Goal: Task Accomplishment & Management: Complete application form

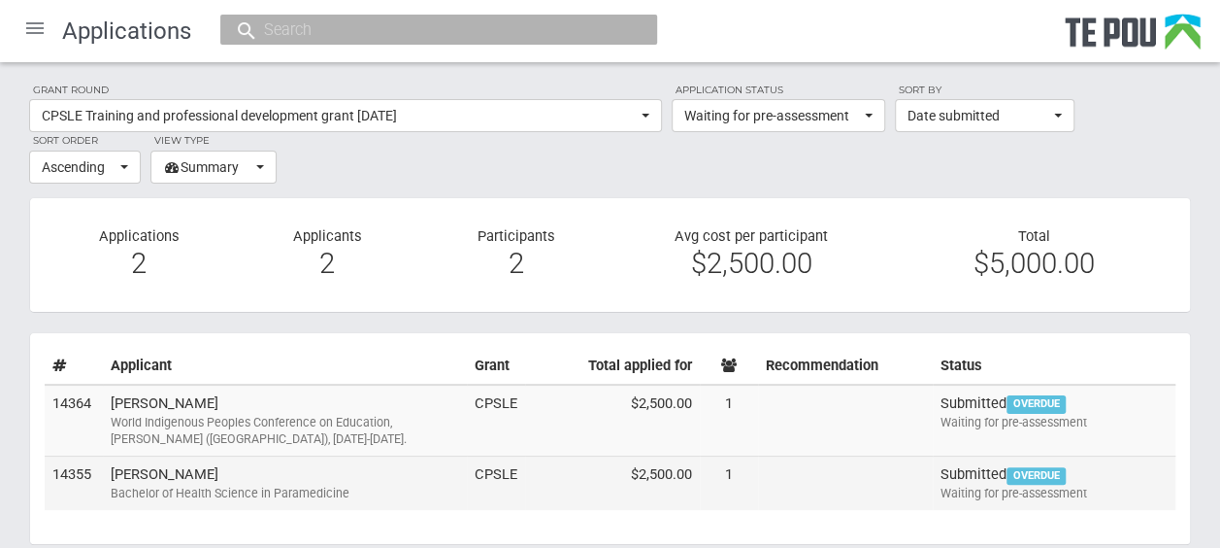
click at [280, 478] on td "Monique Taipeti Bachelor of Health Science in Paramedicine" at bounding box center [285, 482] width 364 height 53
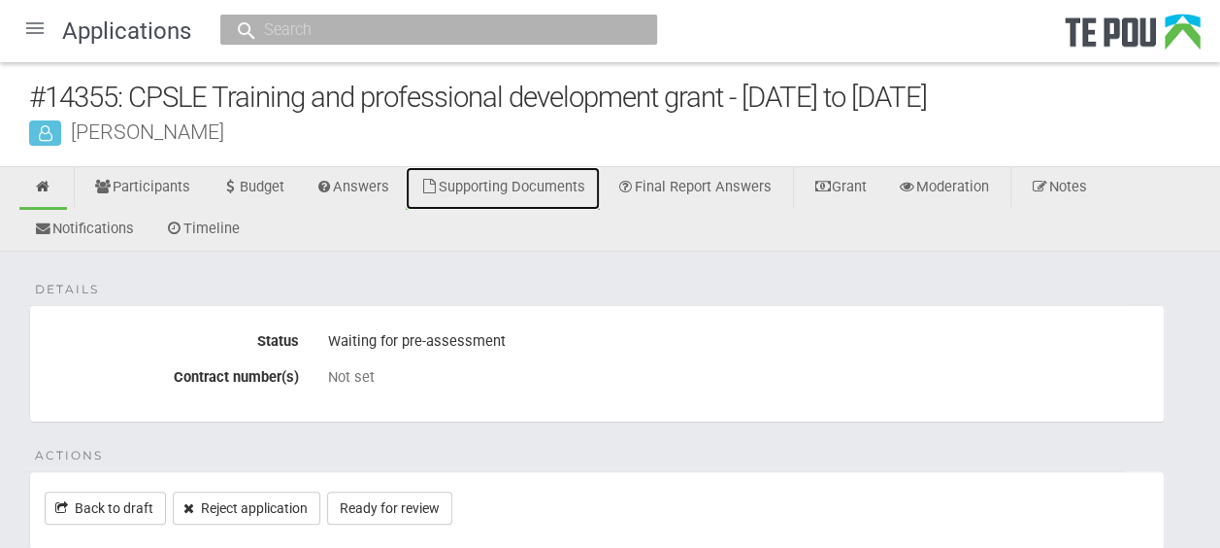
click at [557, 188] on link "Supporting Documents" at bounding box center [503, 188] width 194 height 43
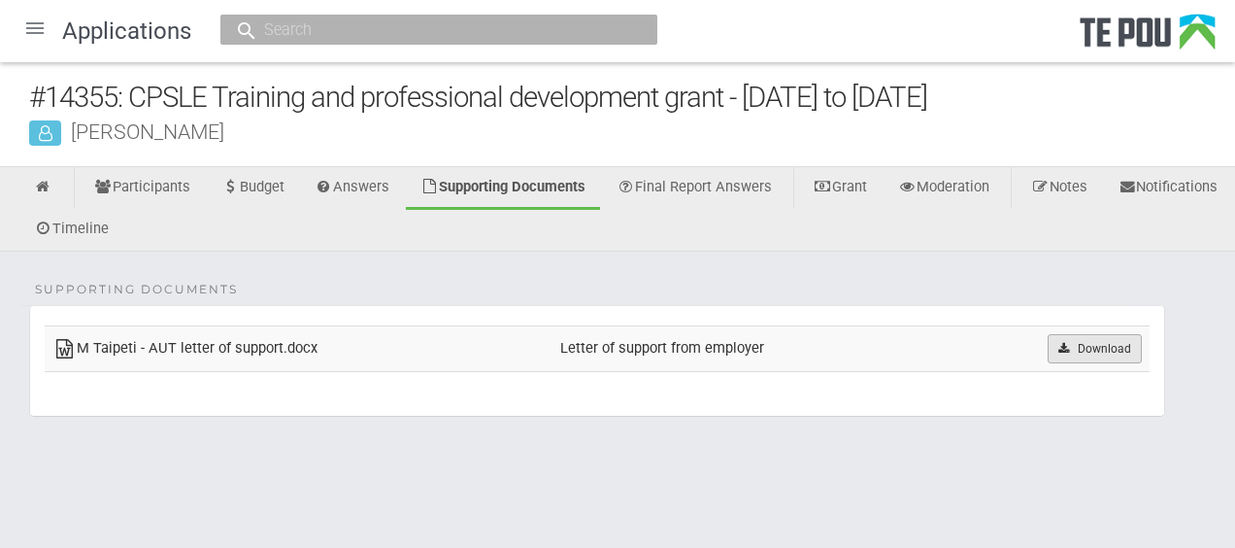
click at [1074, 346] on link "Download" at bounding box center [1095, 348] width 94 height 29
click at [1193, 172] on ul "Participants Budget Answers Supporting Documents Final Report Answers Grant Mod…" at bounding box center [617, 209] width 1235 height 84
click at [35, 188] on icon at bounding box center [43, 187] width 18 height 15
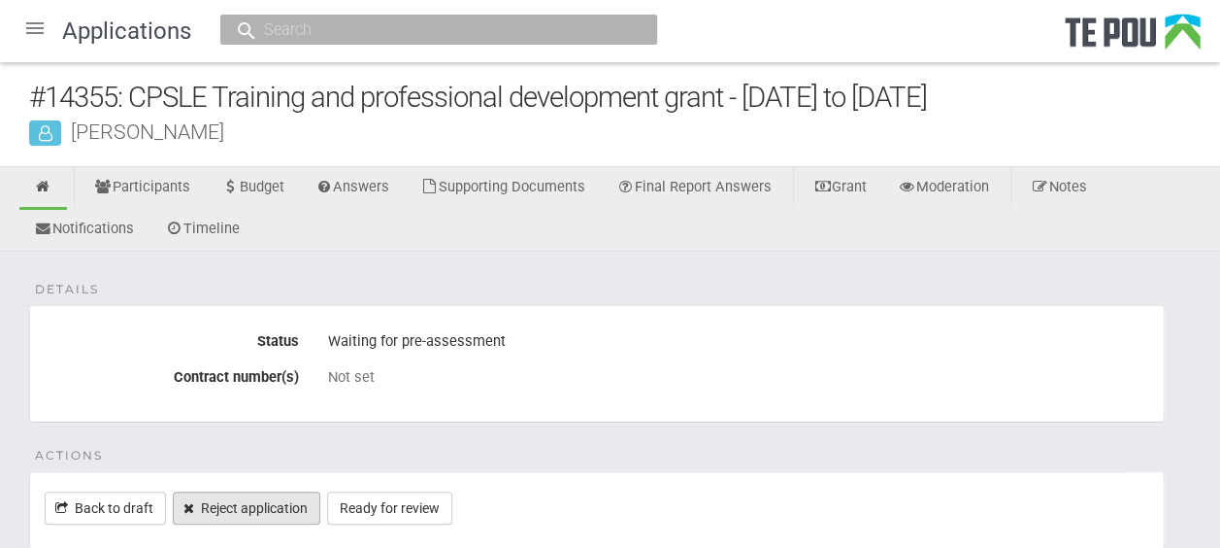
click at [243, 504] on link "Reject application" at bounding box center [247, 507] width 148 height 33
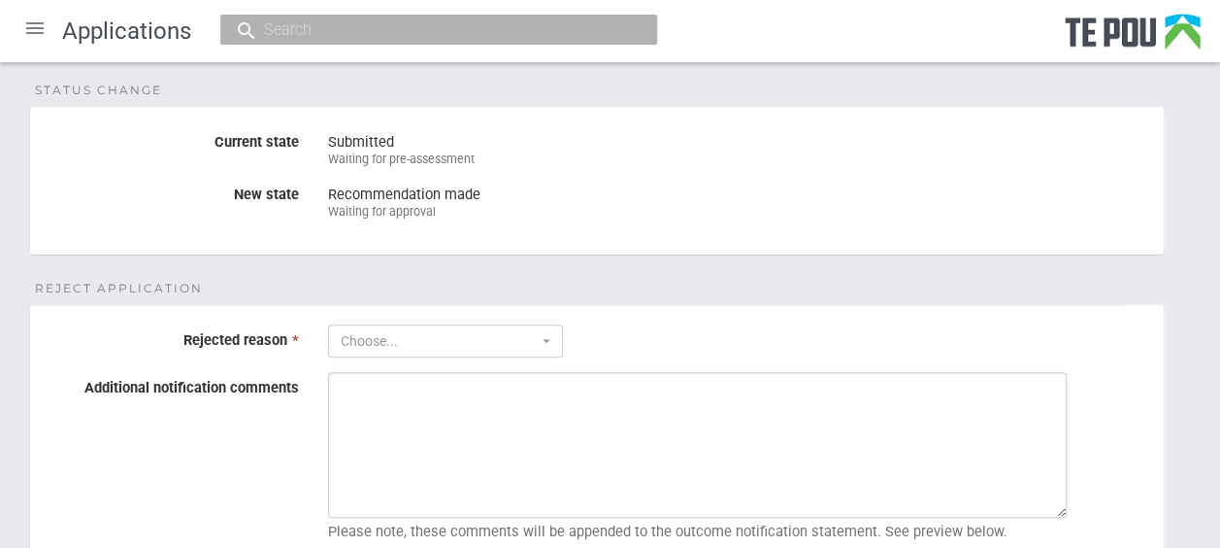
scroll to position [200, 0]
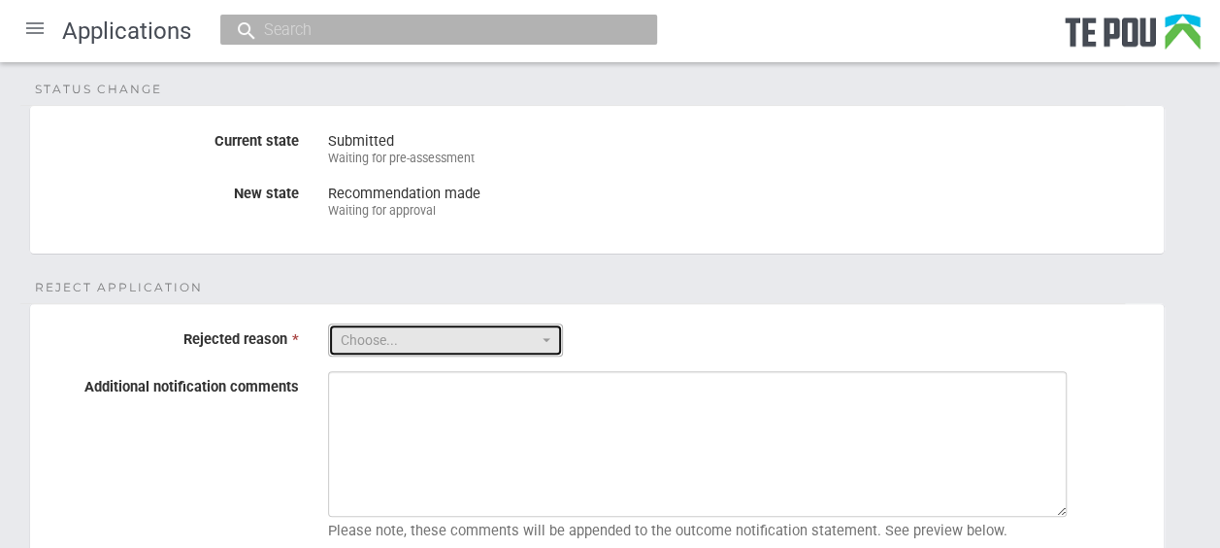
click at [542, 334] on button "Choose..." at bounding box center [445, 339] width 235 height 33
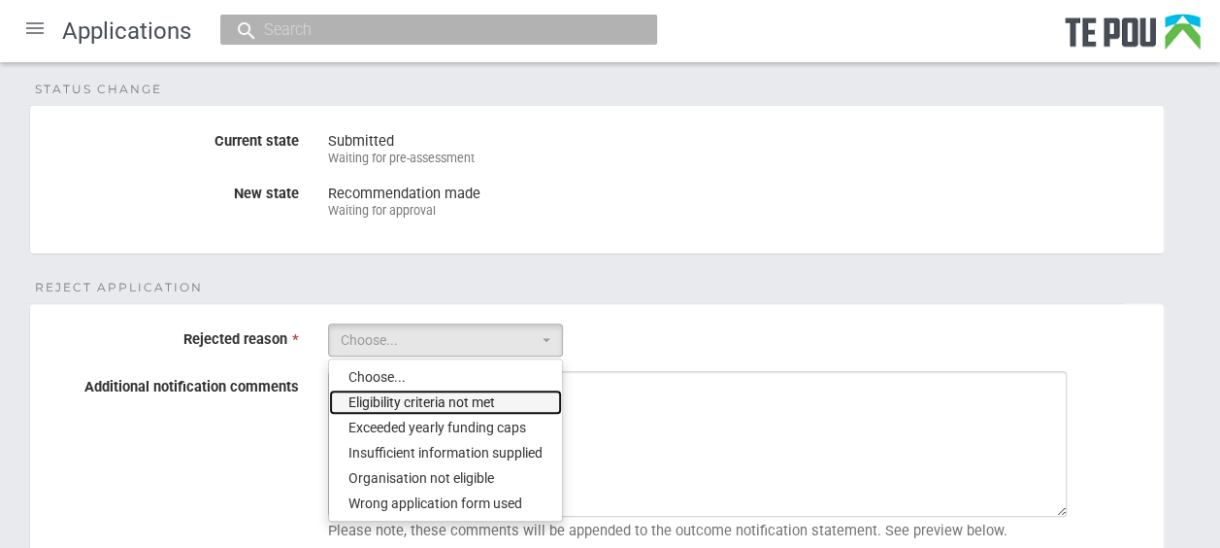
click at [494, 392] on span "Eligibility criteria not met" at bounding box center [422, 401] width 147 height 19
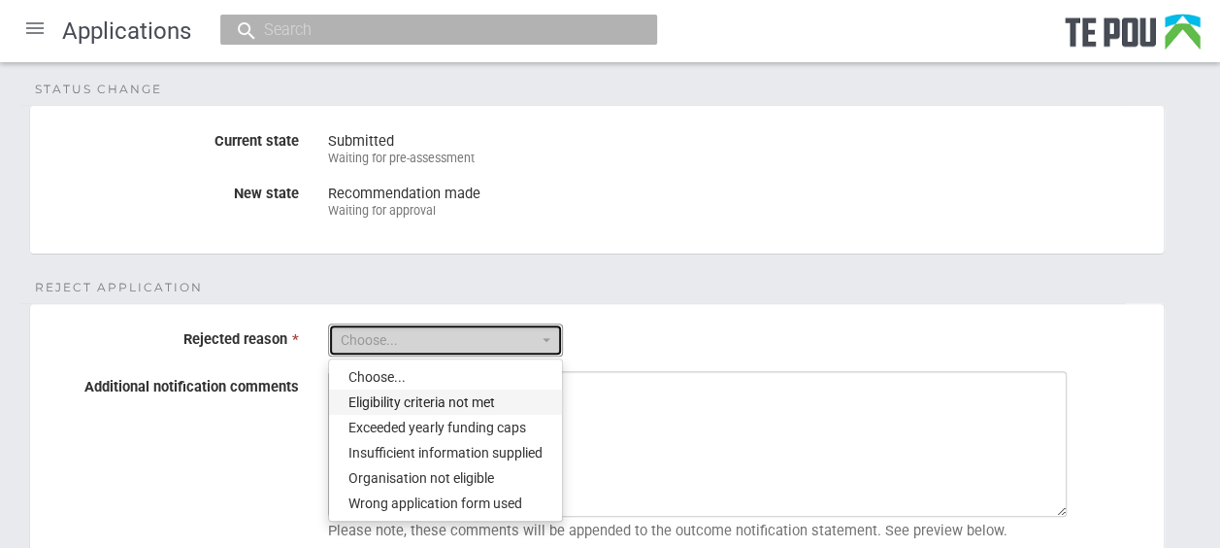
select select "2"
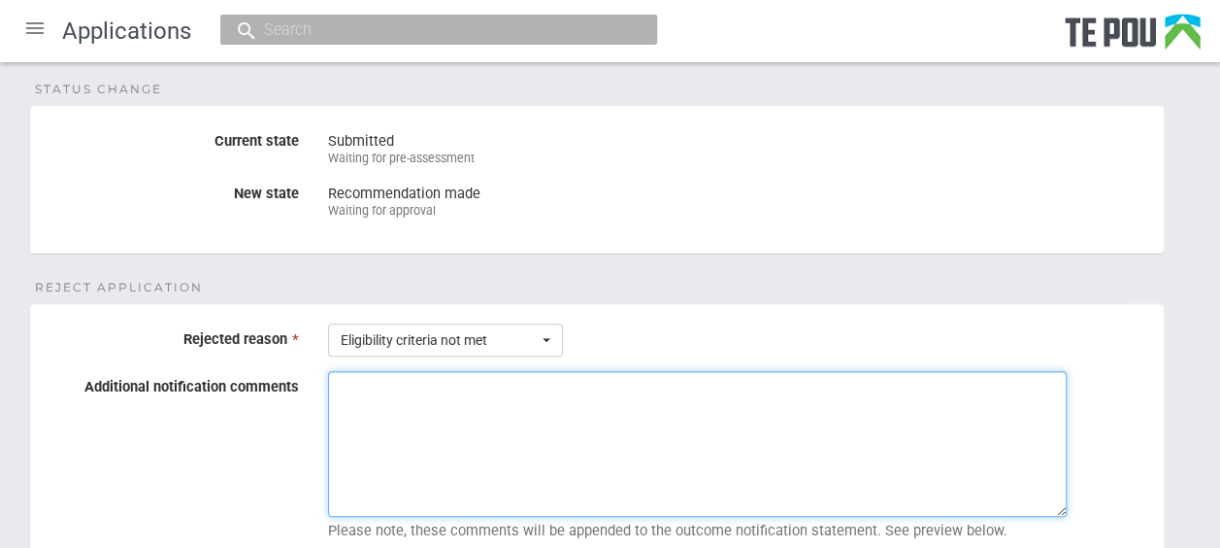
click at [417, 384] on textarea "Additional notification comments" at bounding box center [697, 444] width 739 height 146
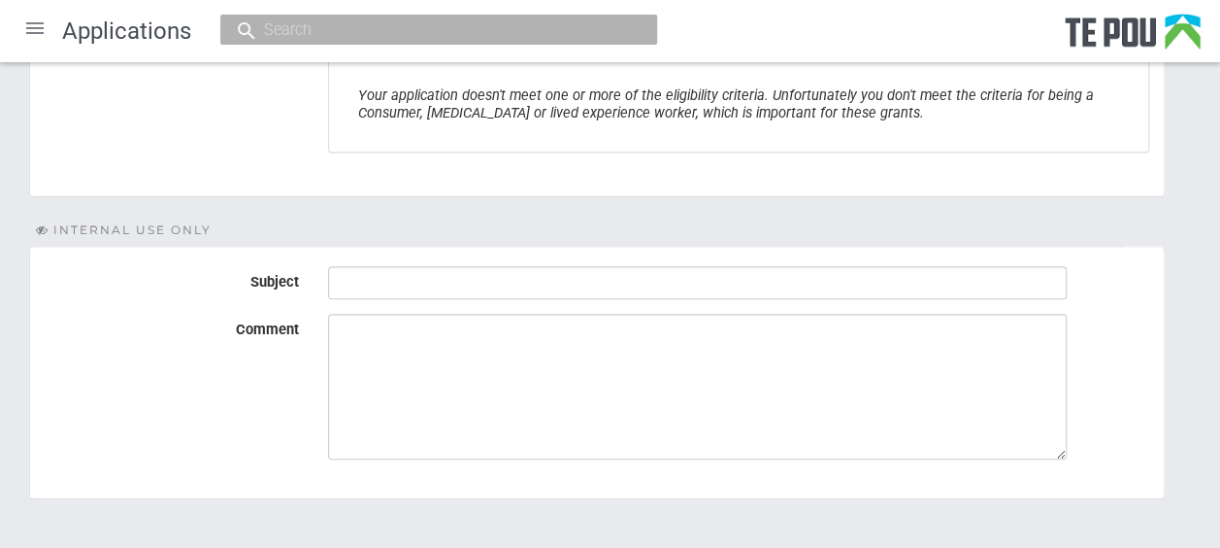
scroll to position [847, 0]
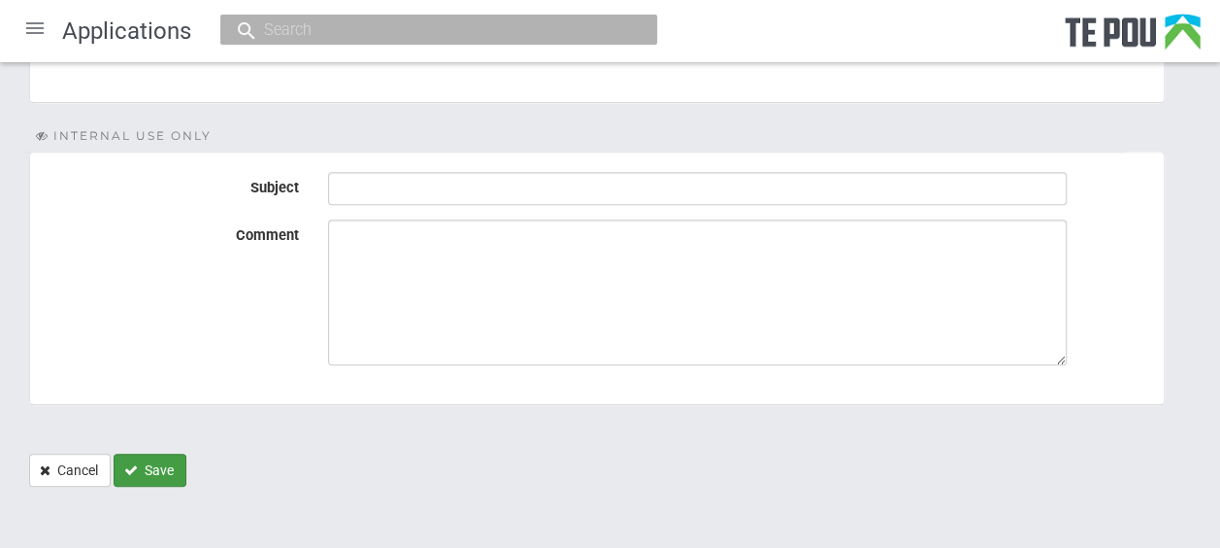
type textarea "Unfortunately you don't meet the criteria for being a Consumer, Peer Support or…"
click at [154, 458] on button "Save" at bounding box center [150, 469] width 73 height 33
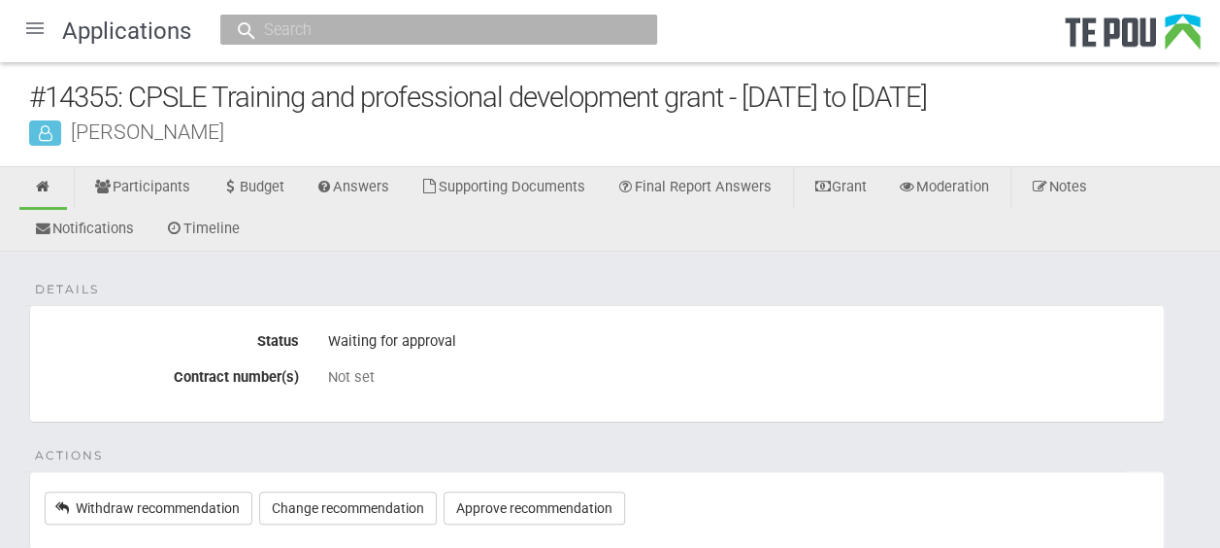
click at [36, 37] on div at bounding box center [35, 28] width 47 height 47
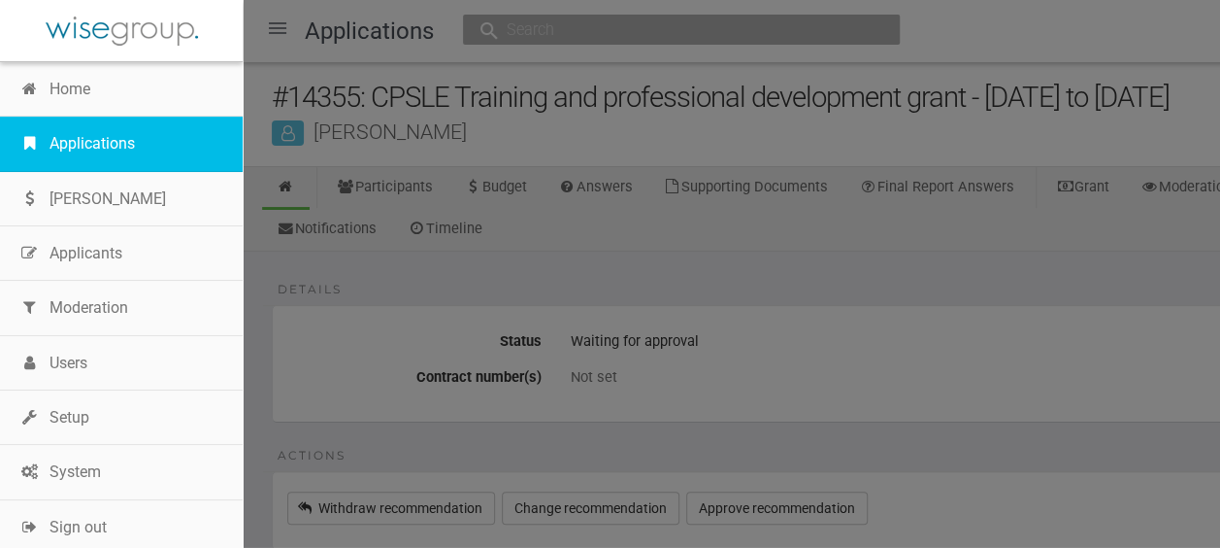
click at [89, 135] on link "Applications" at bounding box center [121, 144] width 243 height 54
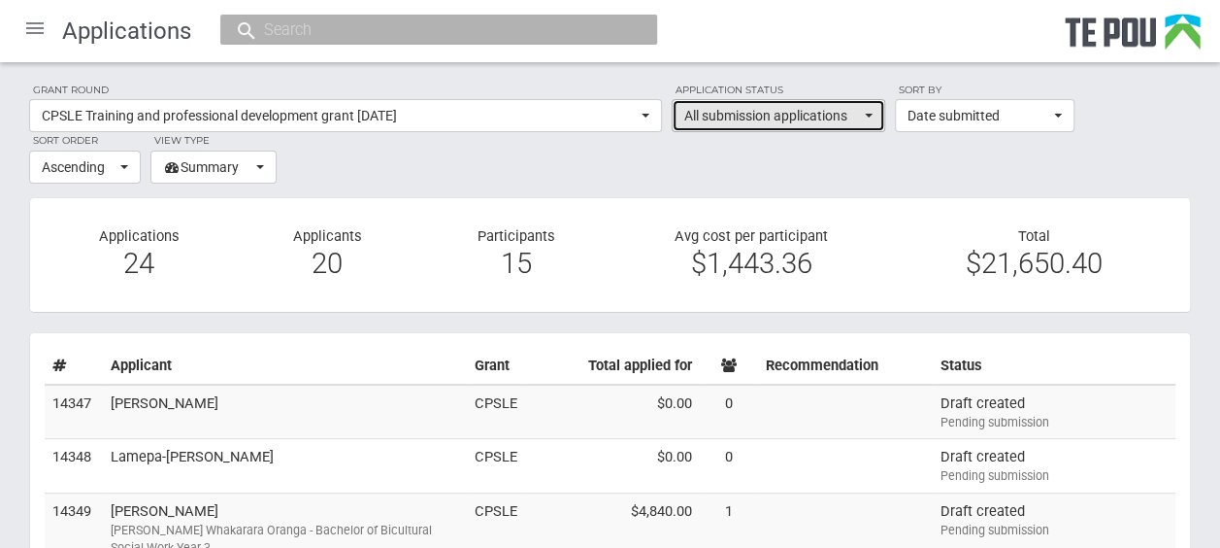
click at [866, 117] on span "button" at bounding box center [869, 116] width 8 height 4
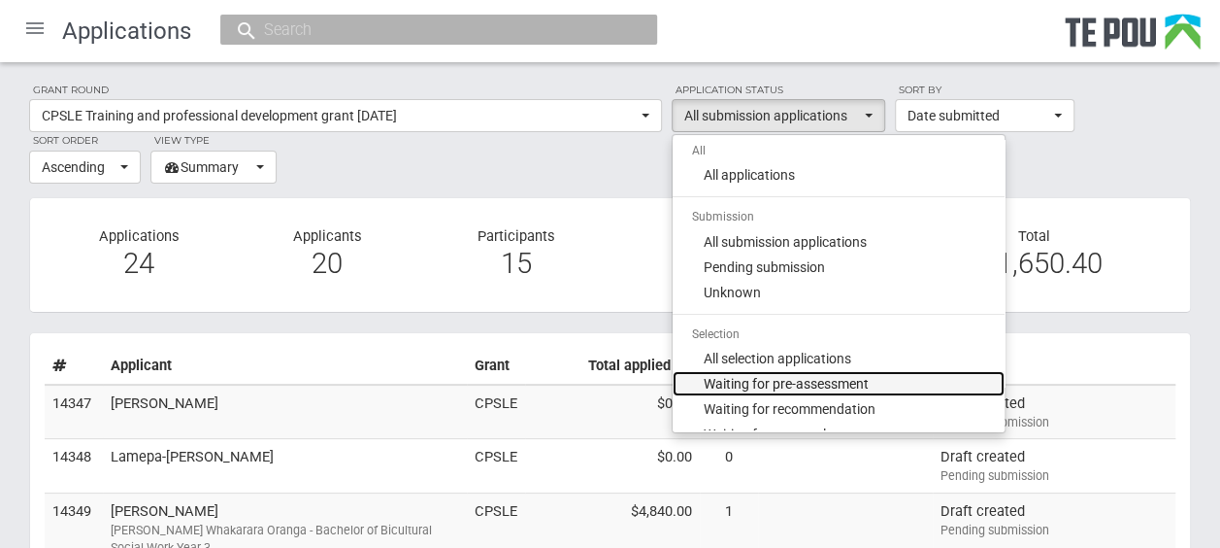
click at [799, 390] on span "Waiting for pre-assessment" at bounding box center [786, 383] width 165 height 19
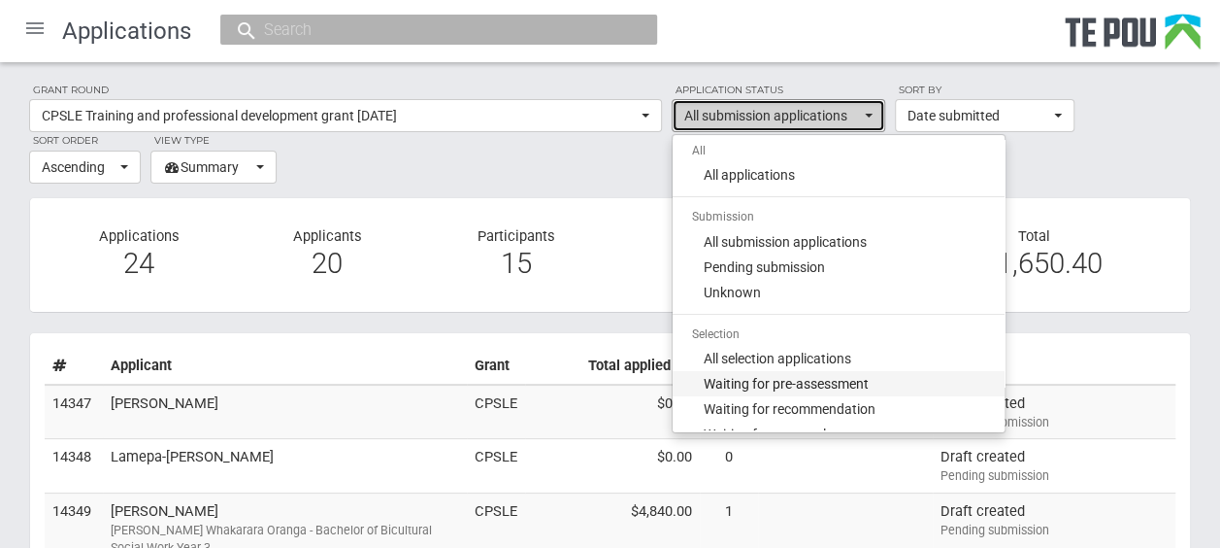
select select "100"
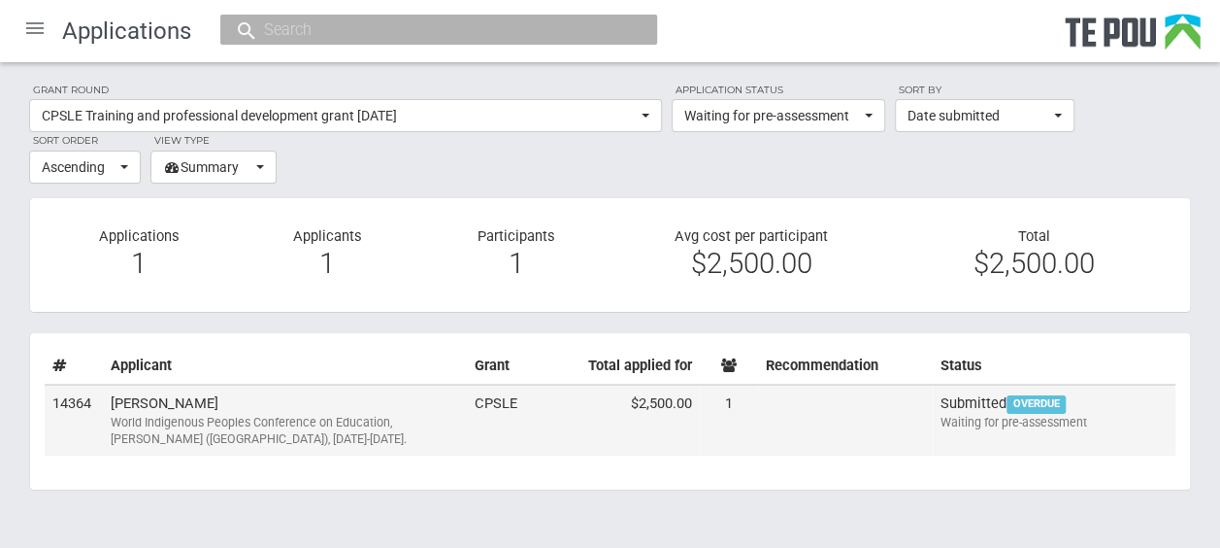
click at [264, 407] on td "Julia Rahui World Indigenous Peoples Conference on Education, Tāmaki Makaurau (…" at bounding box center [285, 420] width 364 height 72
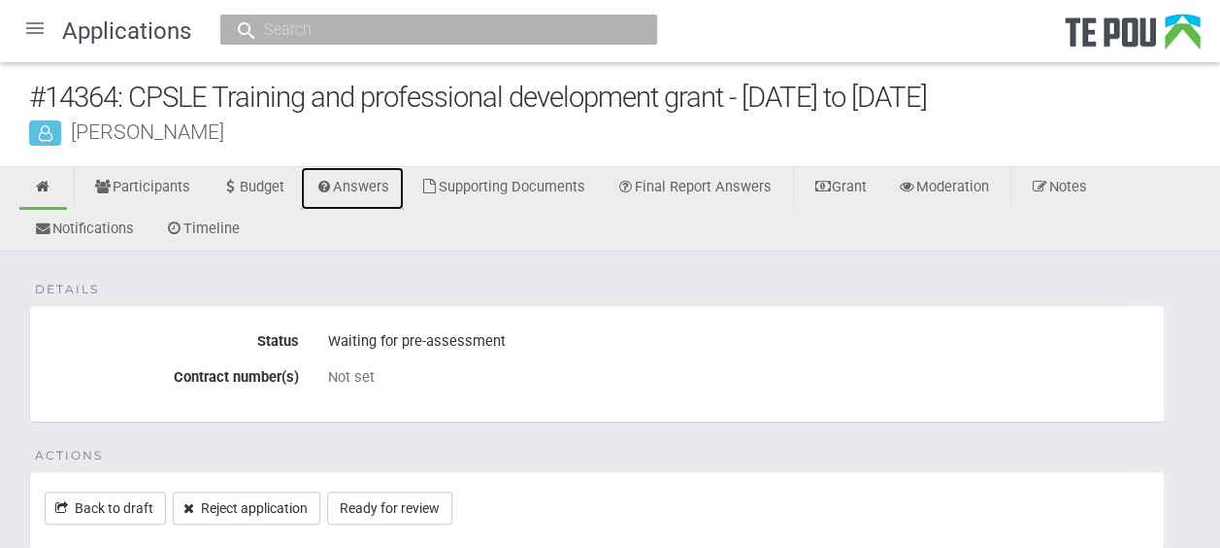
click at [357, 188] on link "Answers" at bounding box center [353, 188] width 104 height 43
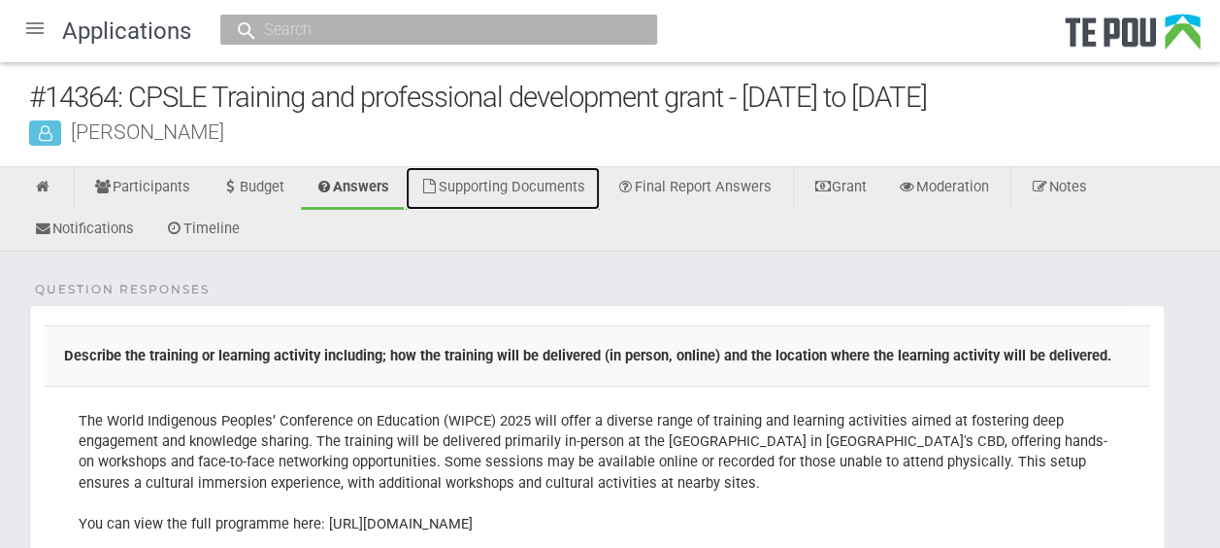
click at [559, 182] on link "Supporting Documents" at bounding box center [503, 188] width 194 height 43
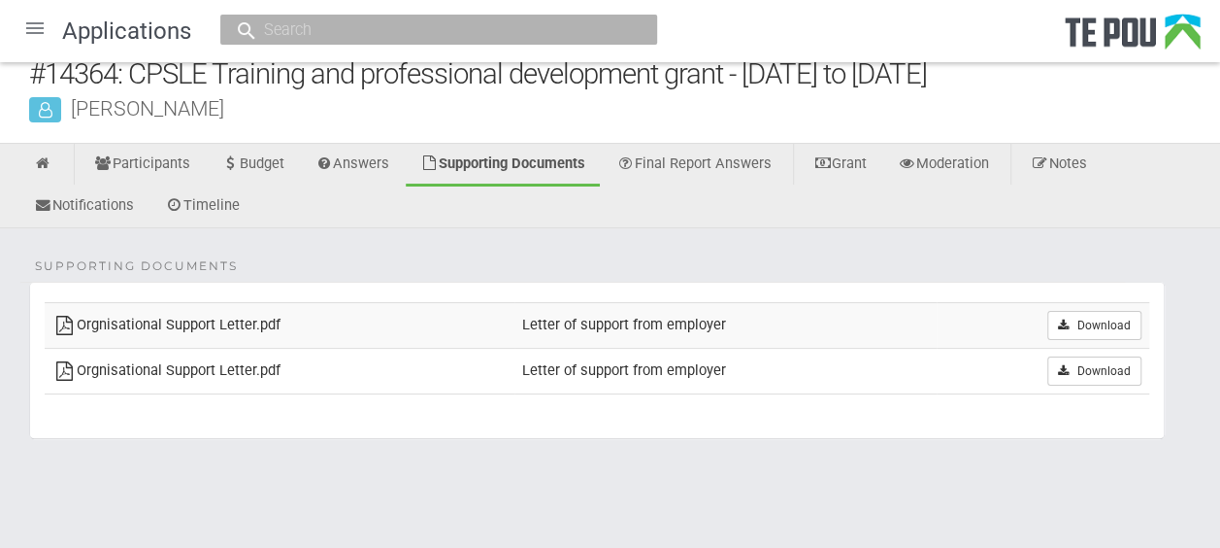
scroll to position [26, 0]
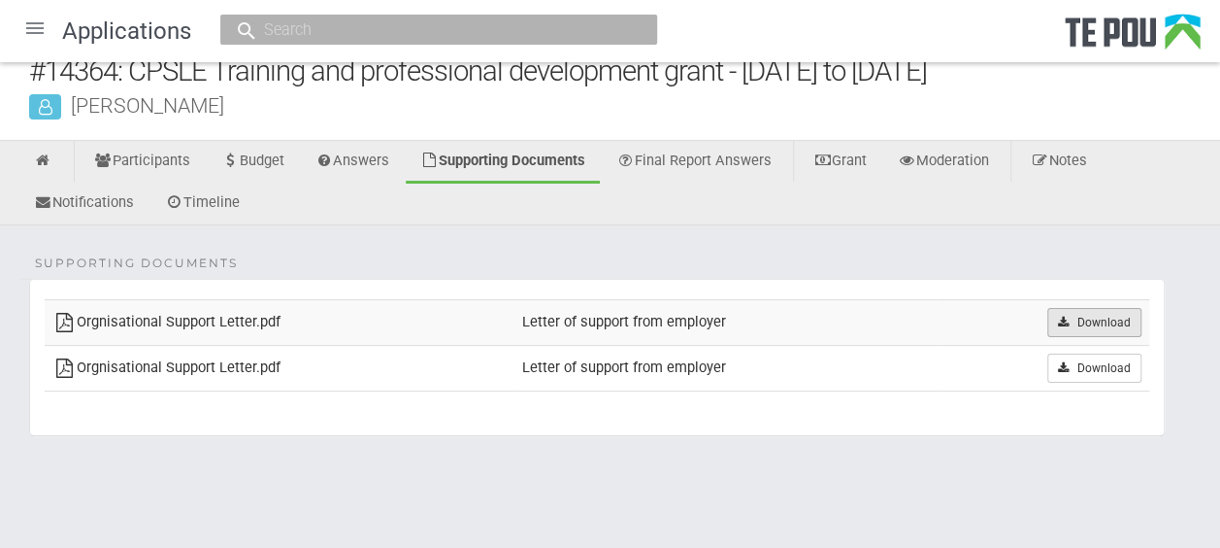
click at [1101, 323] on link "Download" at bounding box center [1095, 322] width 94 height 29
click at [37, 153] on icon at bounding box center [43, 160] width 18 height 15
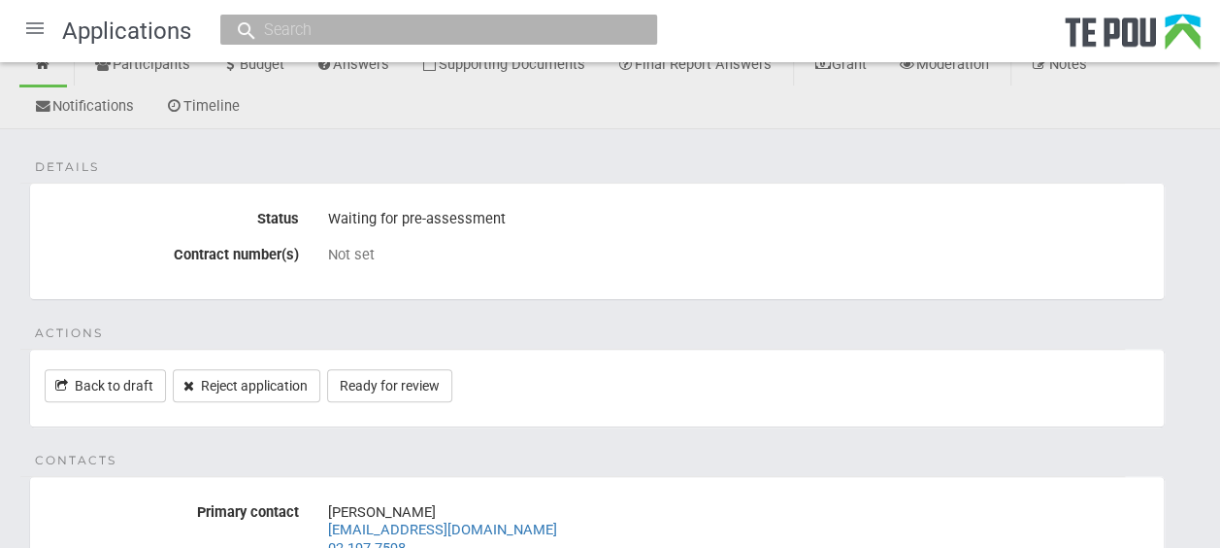
scroll to position [120, 0]
click at [282, 381] on link "Reject application" at bounding box center [247, 387] width 148 height 33
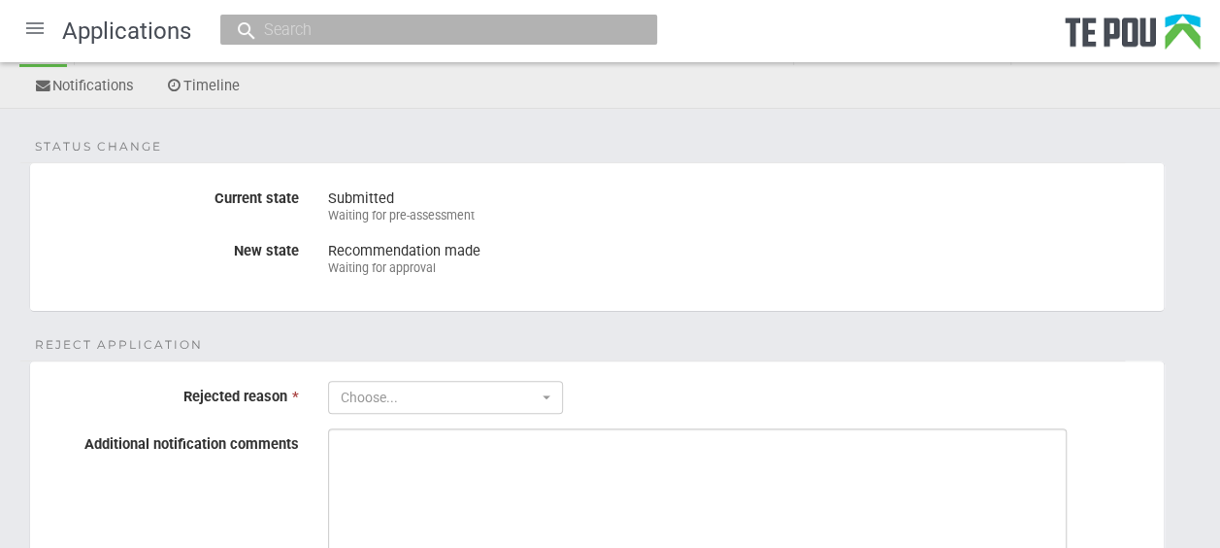
scroll to position [157, 0]
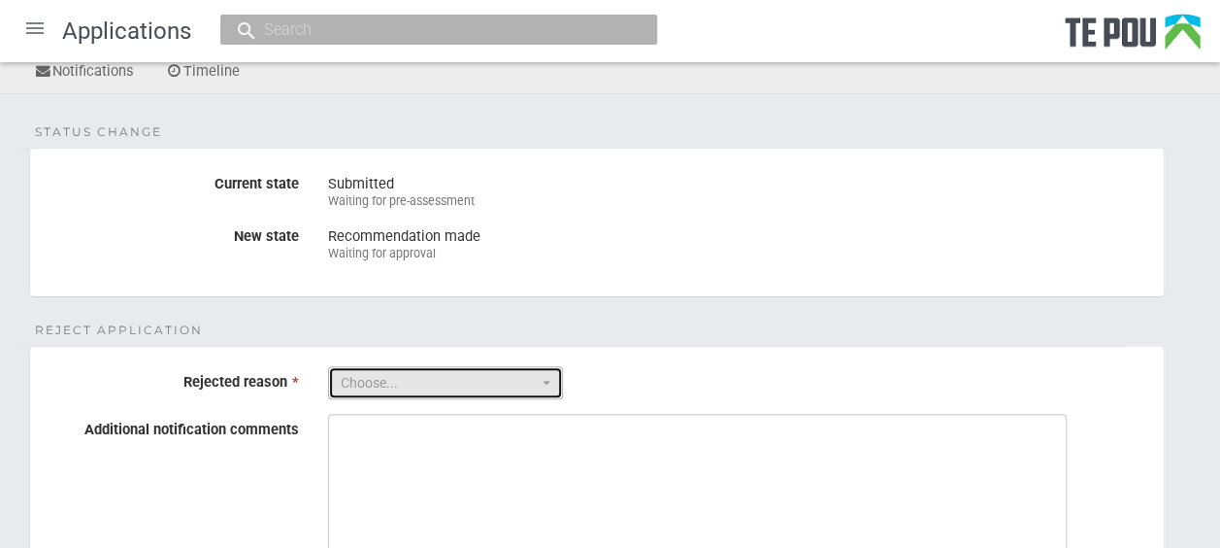
click at [501, 377] on span "Choose..." at bounding box center [439, 382] width 197 height 19
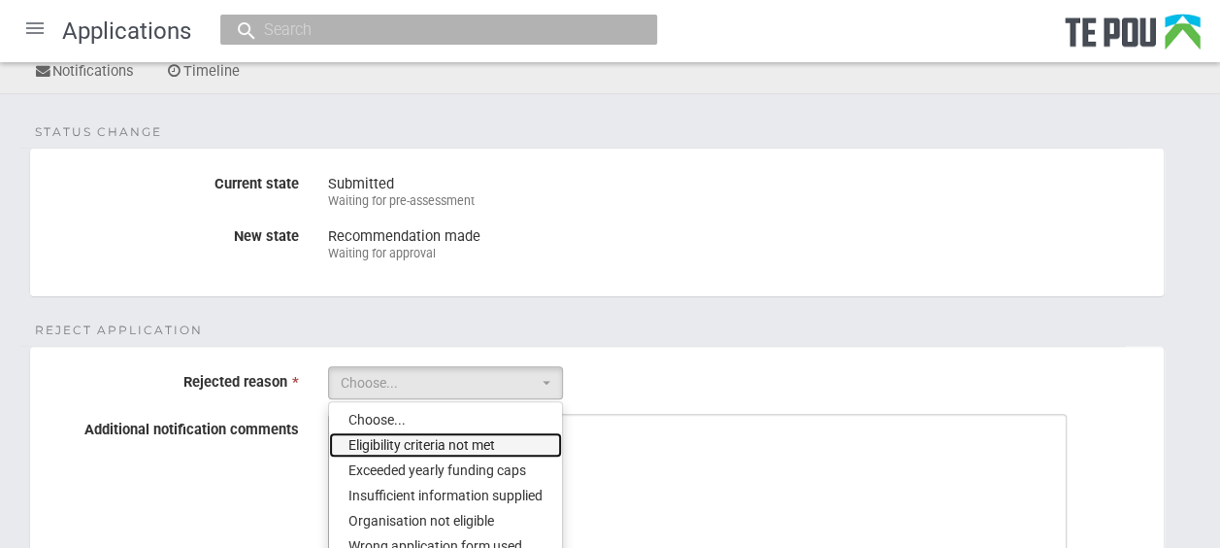
click at [478, 435] on span "Eligibility criteria not met" at bounding box center [422, 444] width 147 height 19
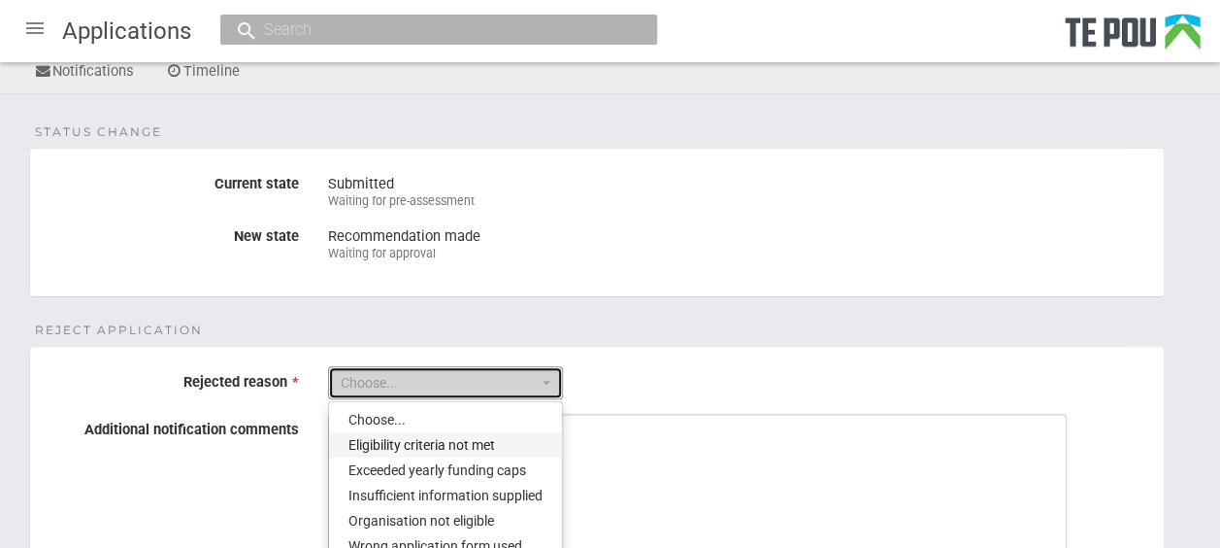
select select "2"
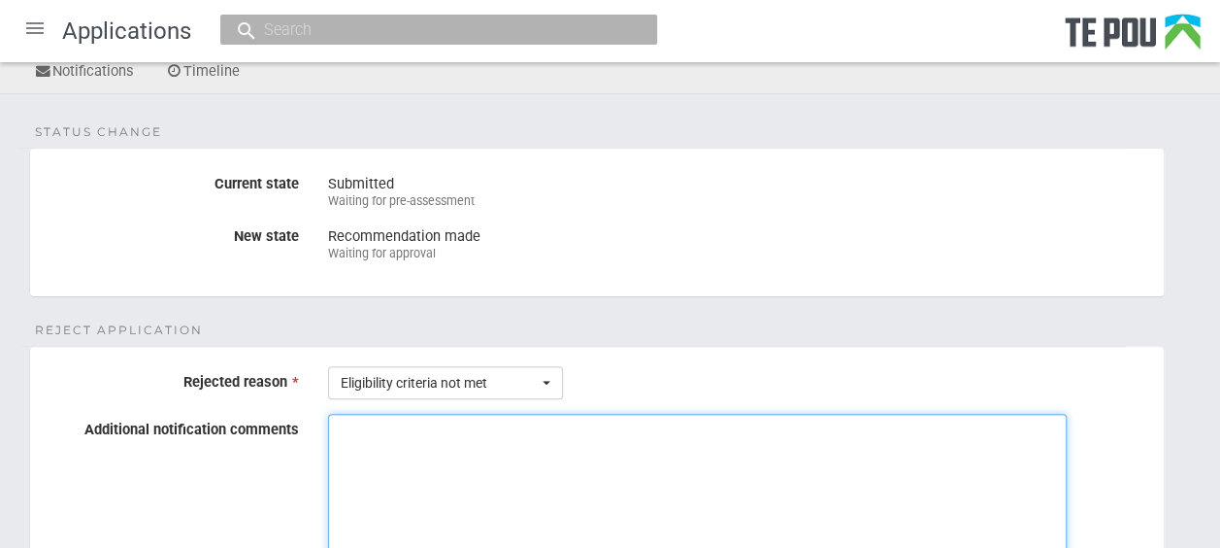
click at [452, 429] on textarea "Additional notification comments" at bounding box center [697, 487] width 739 height 146
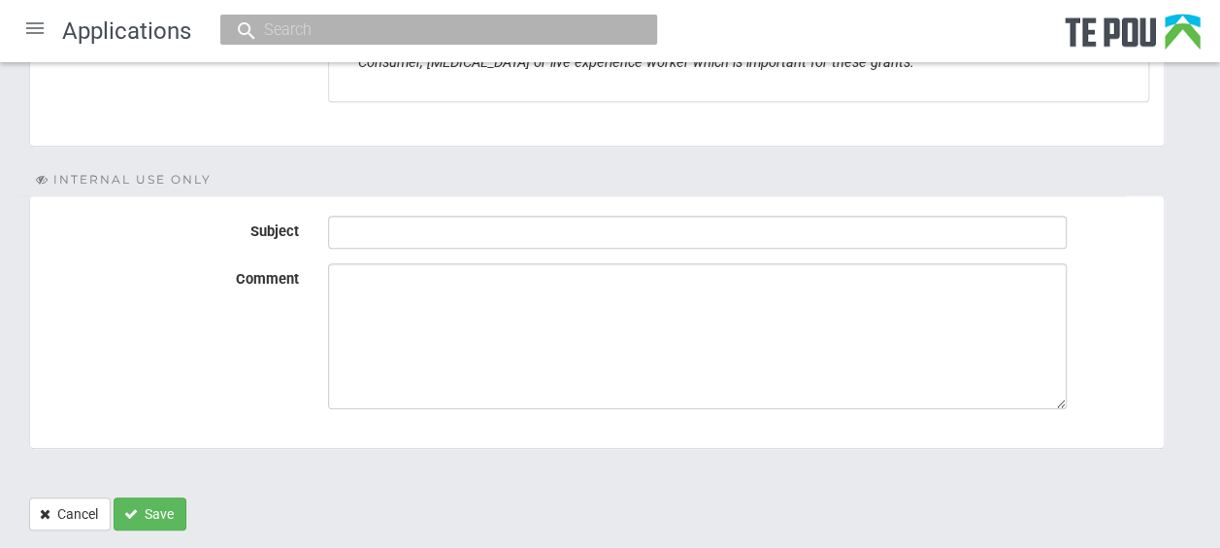
scroll to position [847, 0]
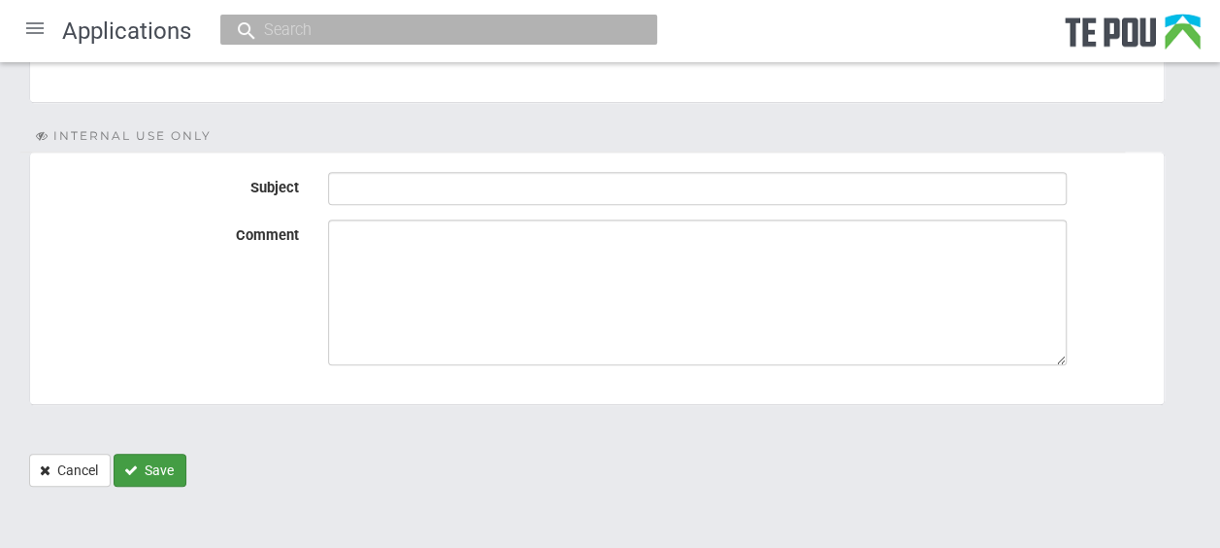
type textarea "Unfortunately you do no meet the criteria of being a Consumer, [MEDICAL_DATA] o…"
click at [158, 453] on button "Save" at bounding box center [150, 469] width 73 height 33
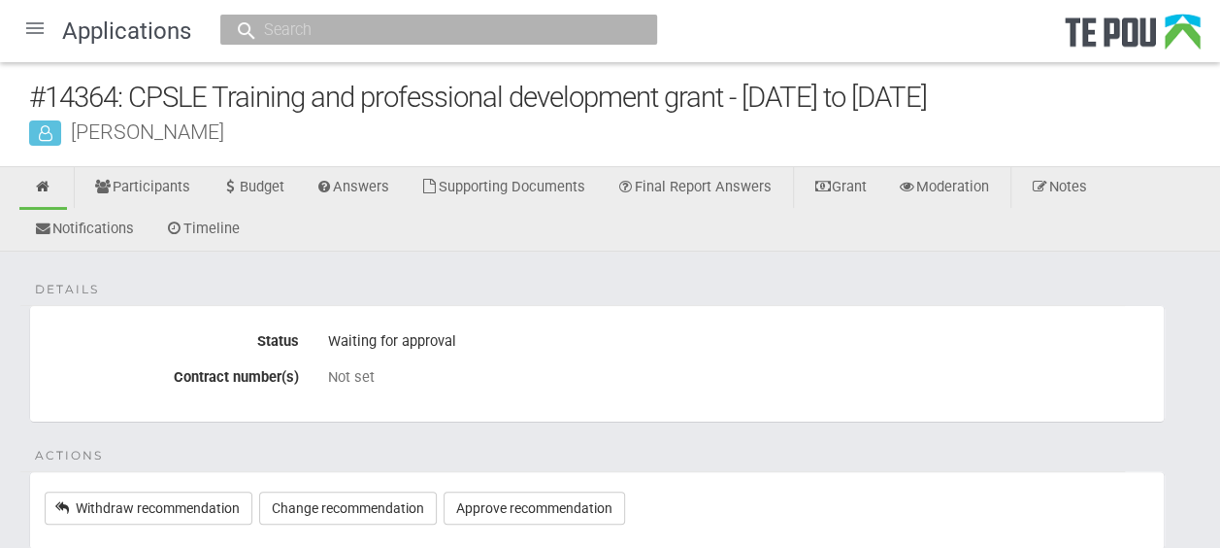
click at [42, 25] on div at bounding box center [35, 28] width 47 height 47
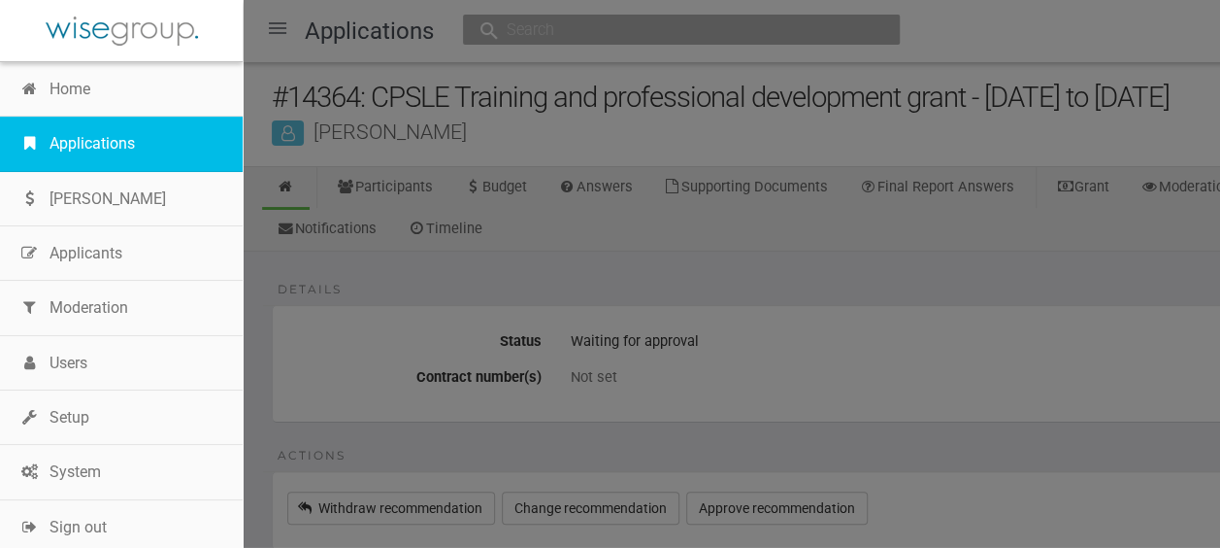
click at [93, 132] on link "Applications" at bounding box center [121, 144] width 243 height 54
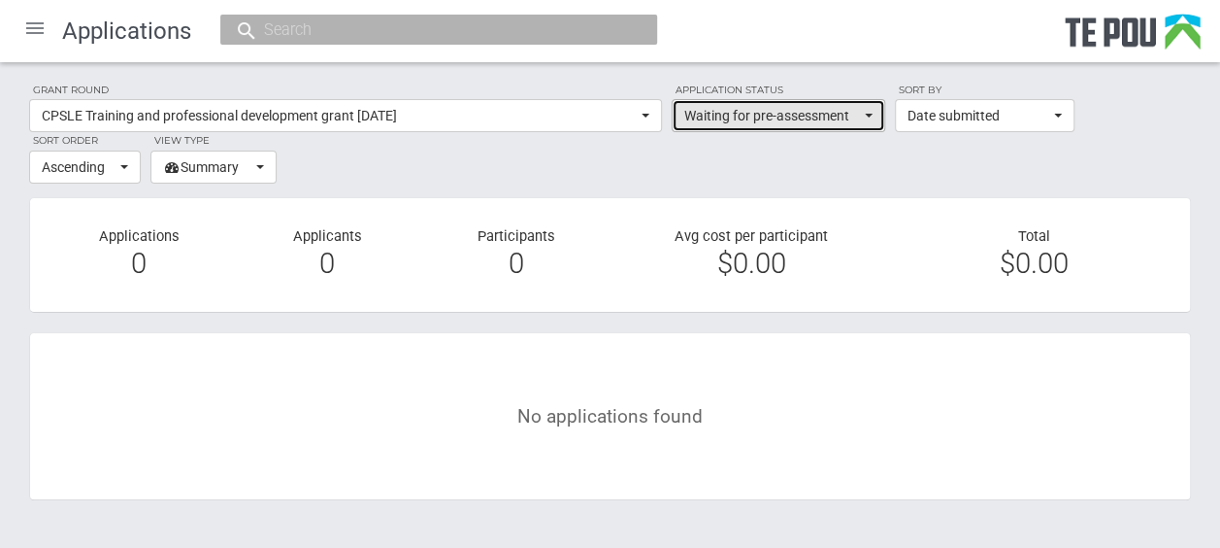
click at [874, 113] on button "Waiting for pre-assessment" at bounding box center [779, 115] width 214 height 33
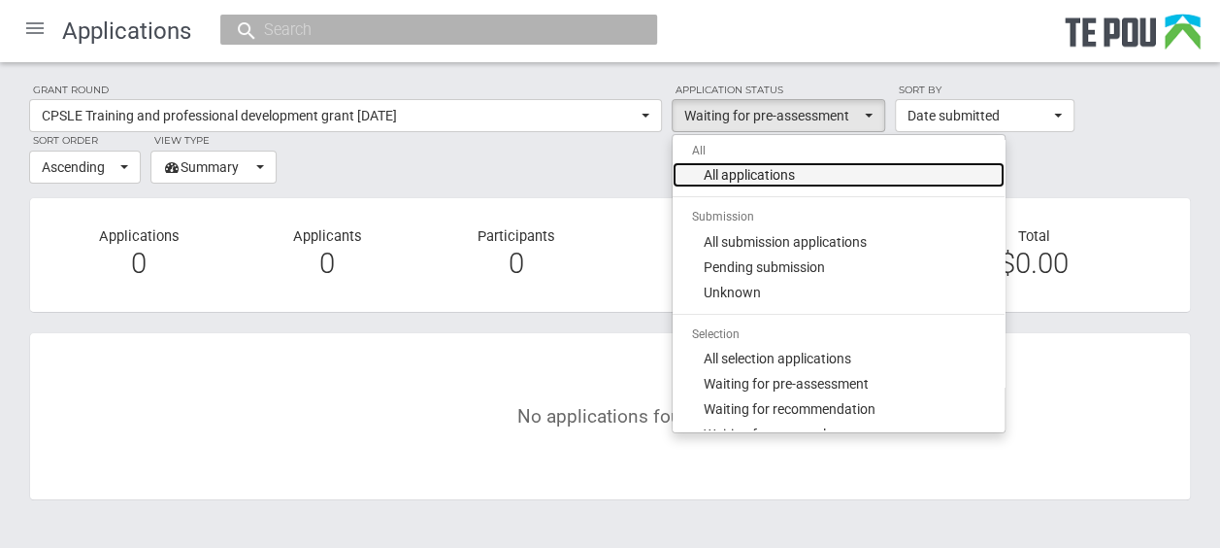
click at [835, 173] on link "All applications" at bounding box center [839, 174] width 332 height 25
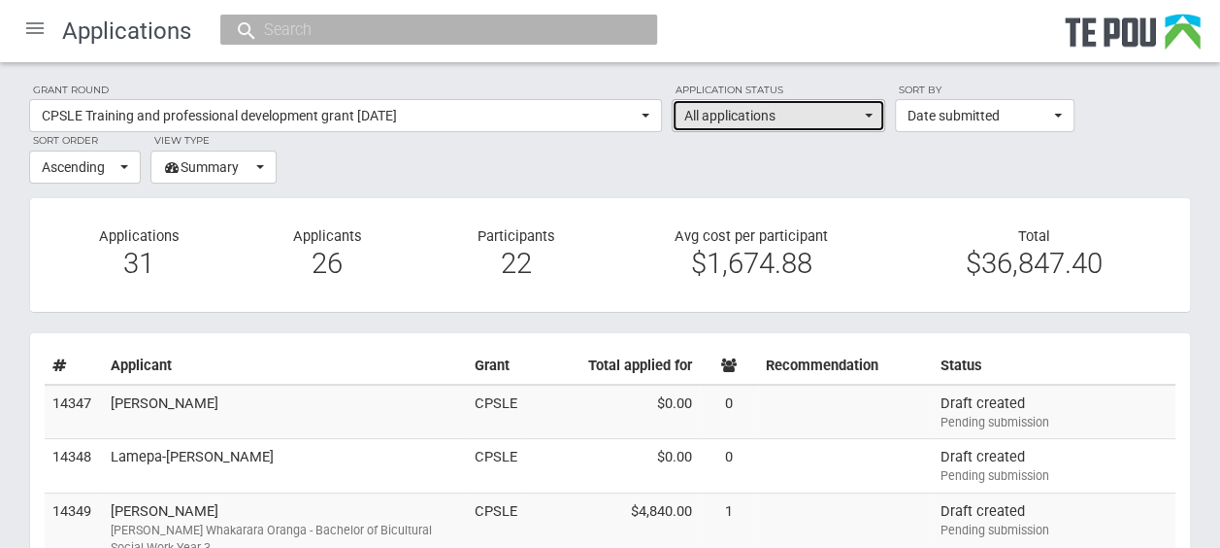
click at [866, 113] on button "All applications" at bounding box center [779, 115] width 214 height 33
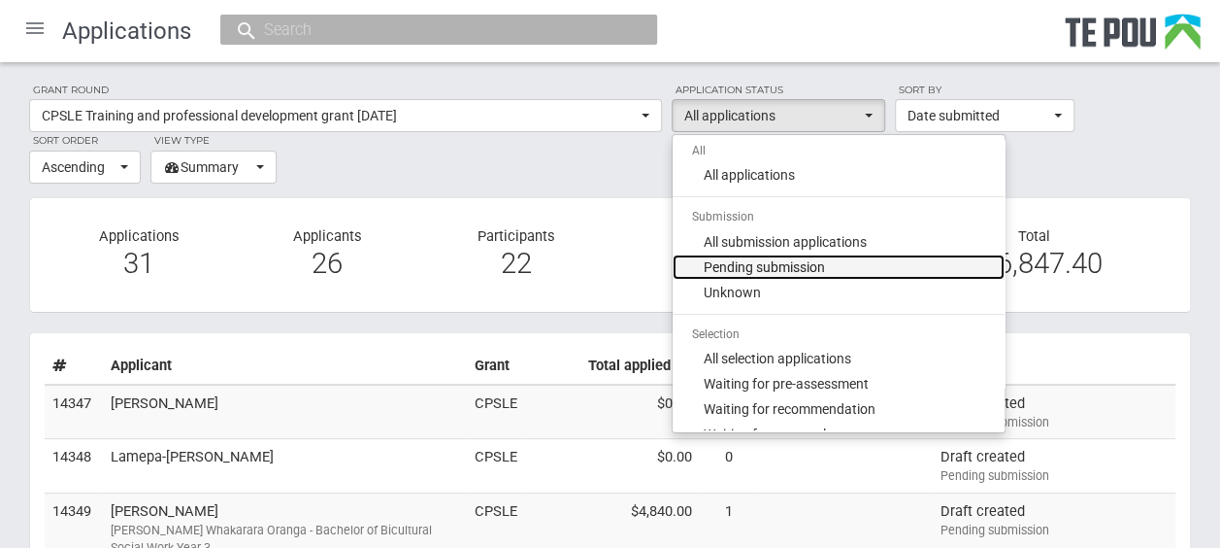
click at [843, 262] on link "Pending submission" at bounding box center [839, 266] width 332 height 25
select select "1"
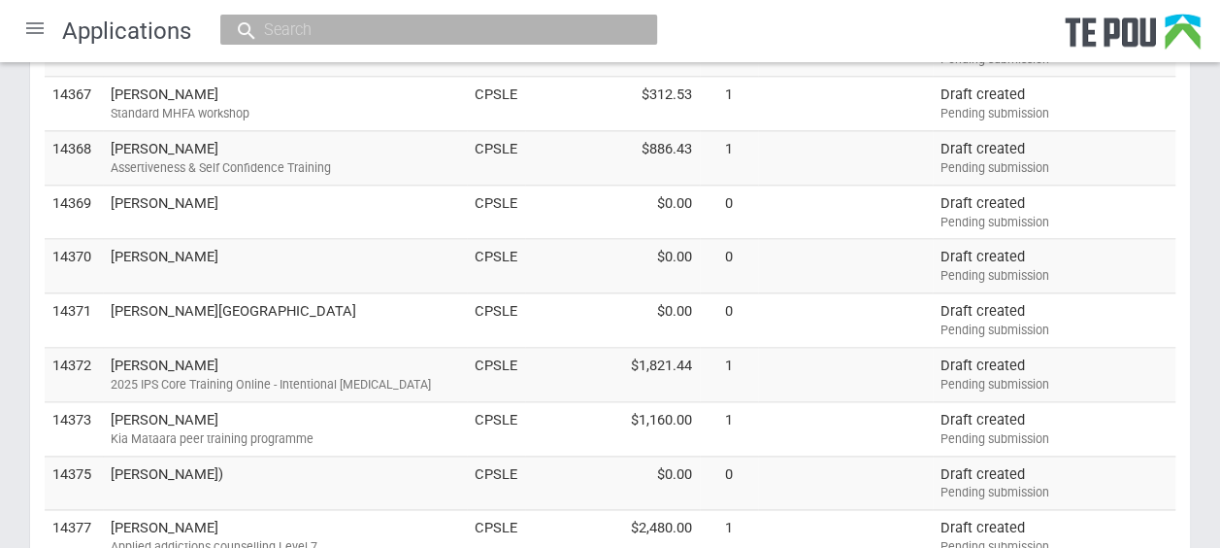
scroll to position [1058, 0]
